Goal: Transaction & Acquisition: Obtain resource

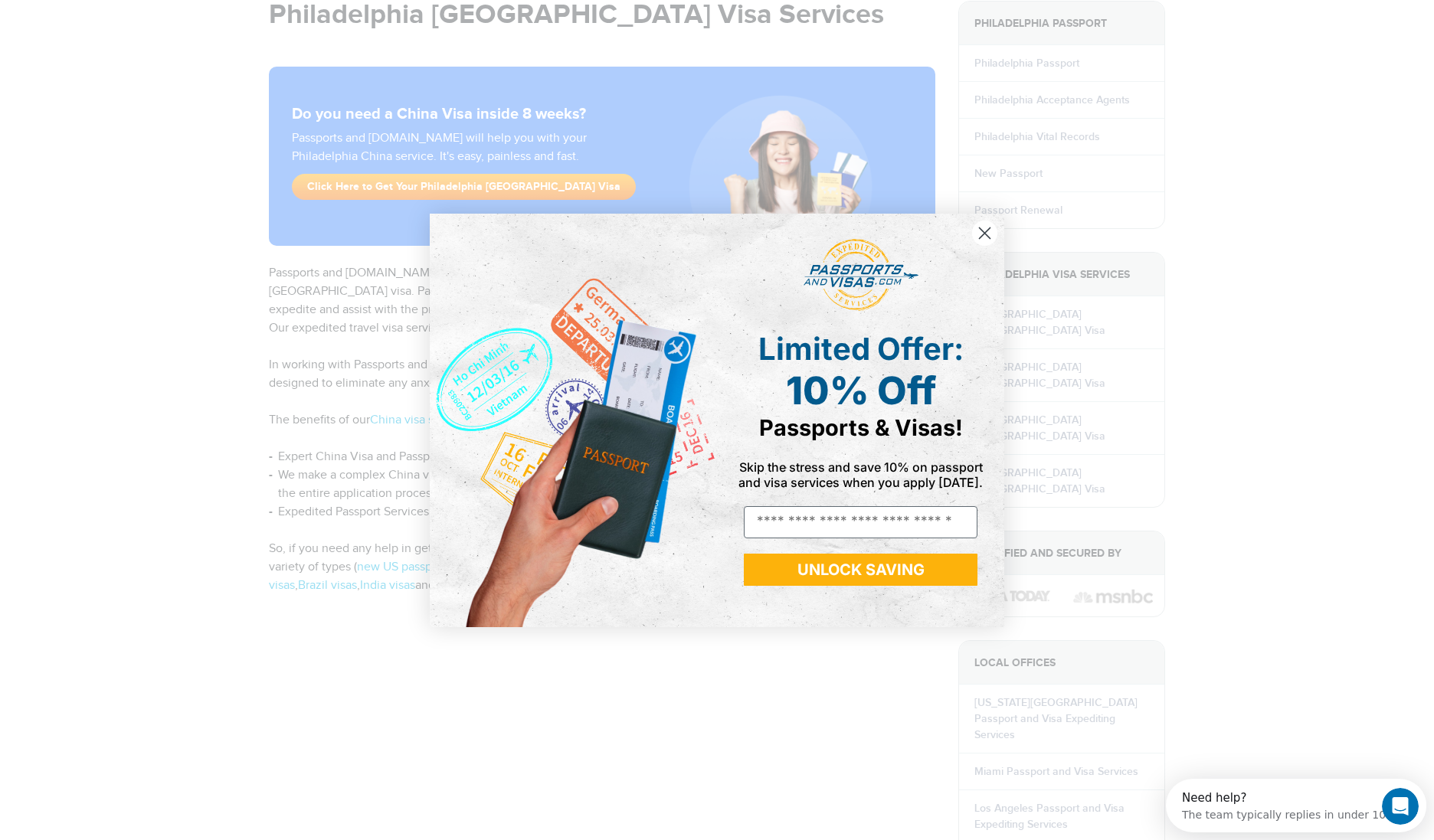
click at [988, 226] on circle "Close dialog" at bounding box center [984, 232] width 25 height 25
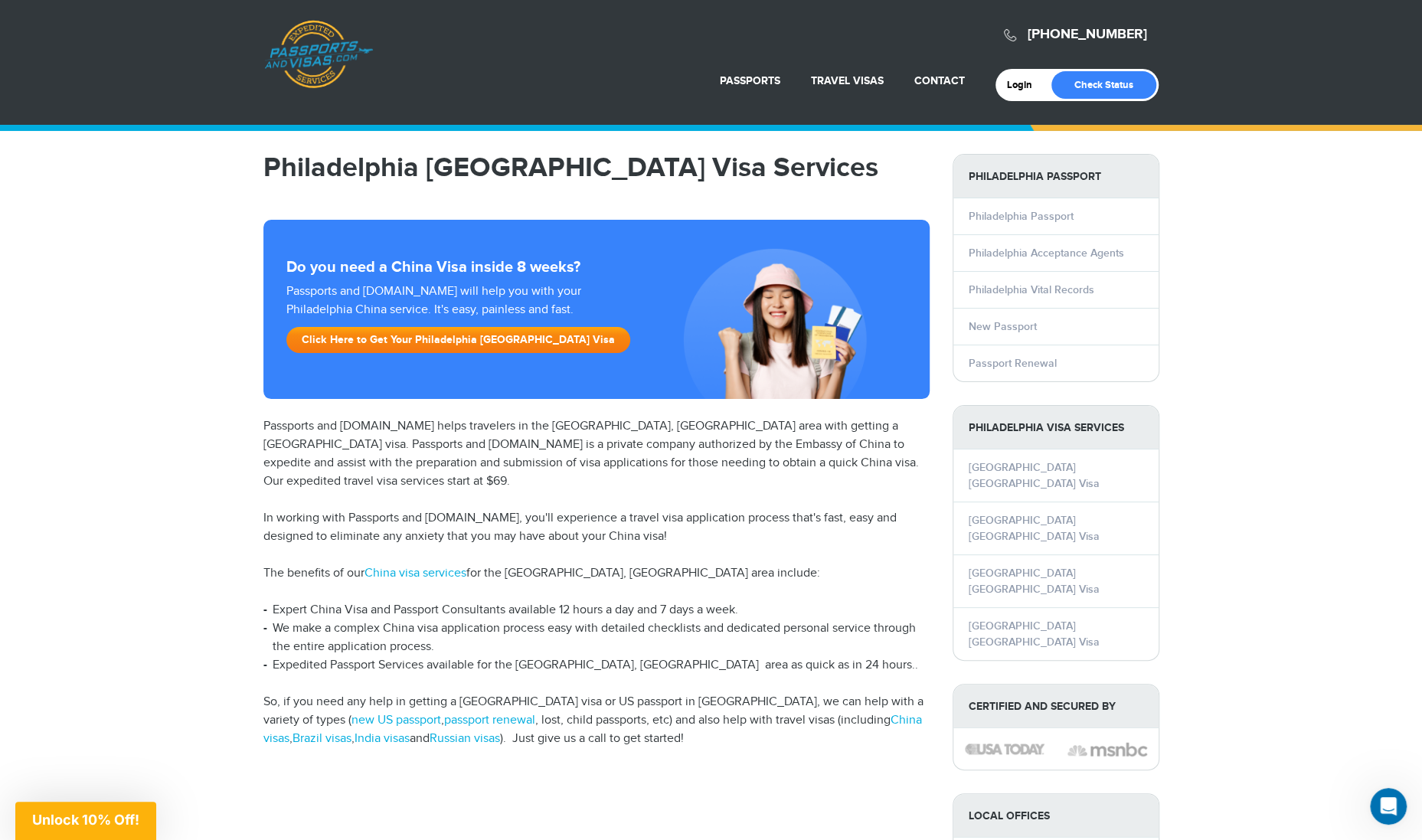
click at [379, 342] on link "Click Here to Get Your Philadelphia China Visa" at bounding box center [458, 340] width 344 height 26
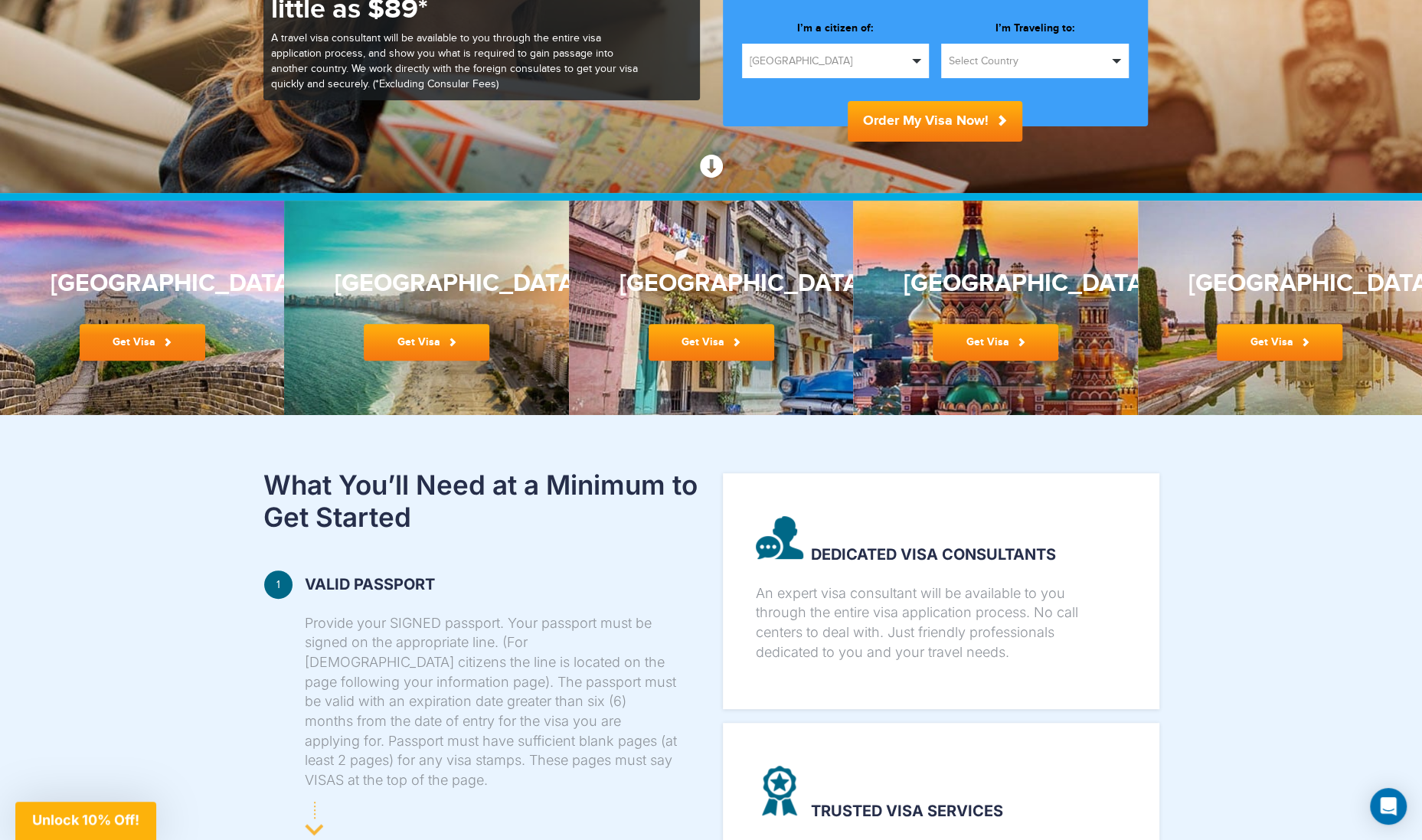
scroll to position [255, 0]
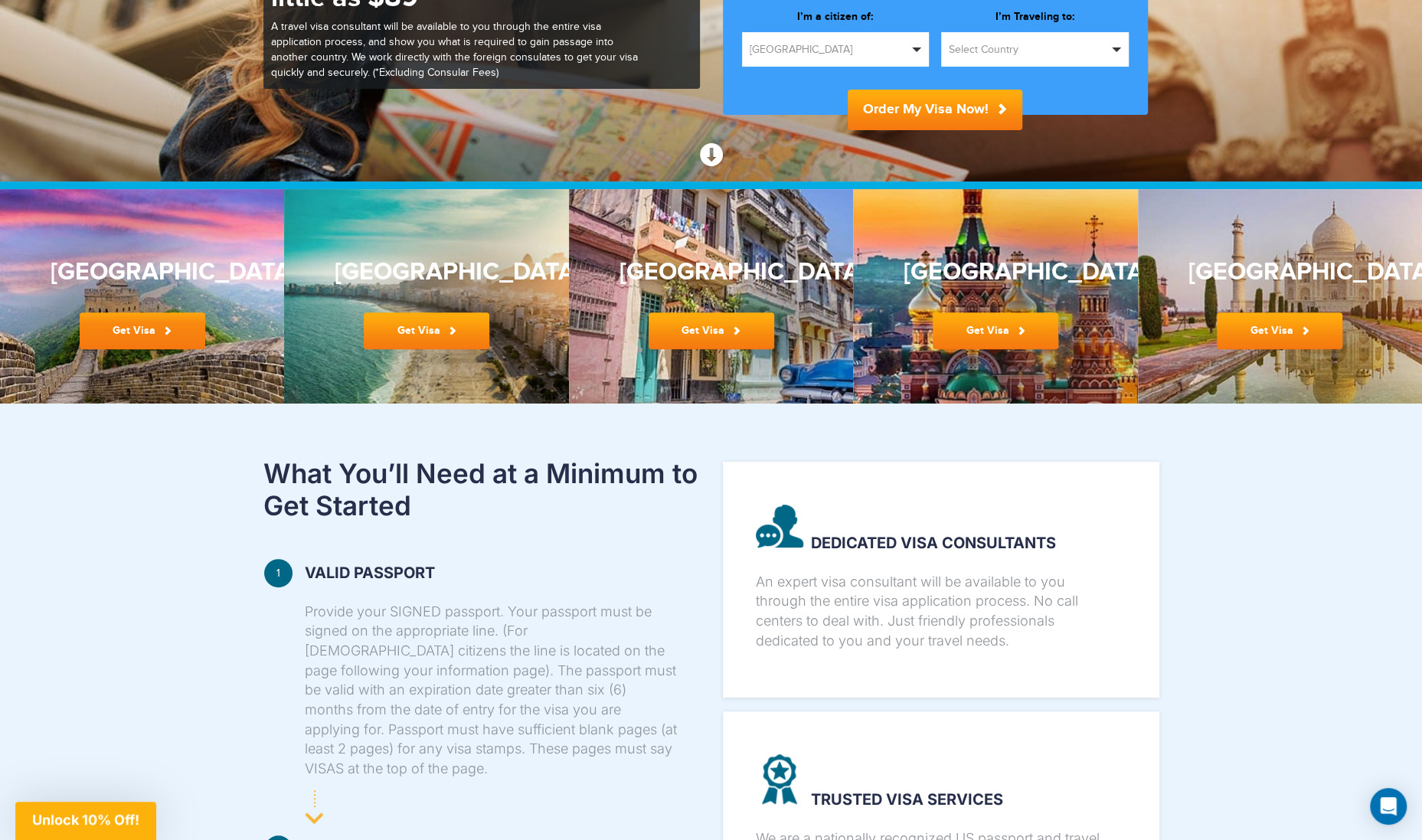
click at [147, 336] on link "Get Visa" at bounding box center [141, 330] width 125 height 36
